Goal: Task Accomplishment & Management: Use online tool/utility

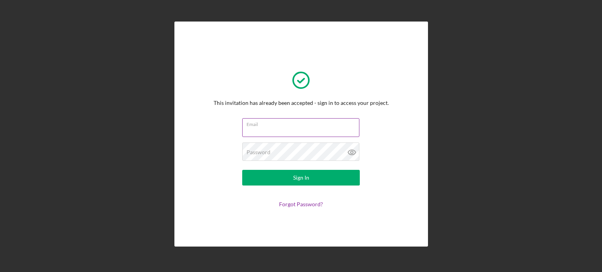
click at [261, 131] on input "Email" at bounding box center [300, 127] width 117 height 19
type input "[EMAIL_ADDRESS][DOMAIN_NAME]"
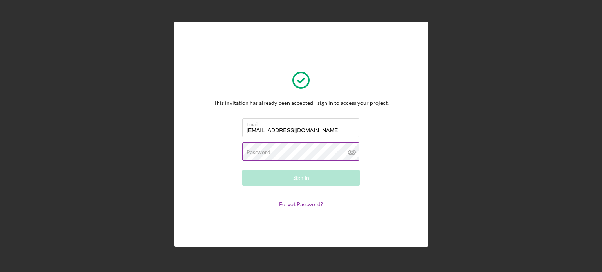
click at [256, 150] on label "Password" at bounding box center [259, 152] width 24 height 6
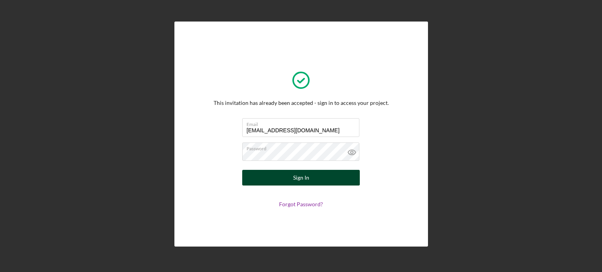
click at [268, 178] on button "Sign In" at bounding box center [301, 178] width 118 height 16
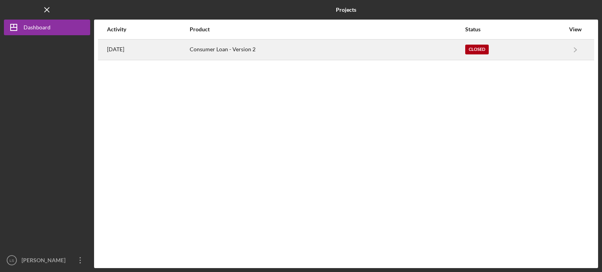
click at [274, 56] on div "Consumer Loan - Version 2" at bounding box center [327, 50] width 275 height 20
